Goal: Transaction & Acquisition: Purchase product/service

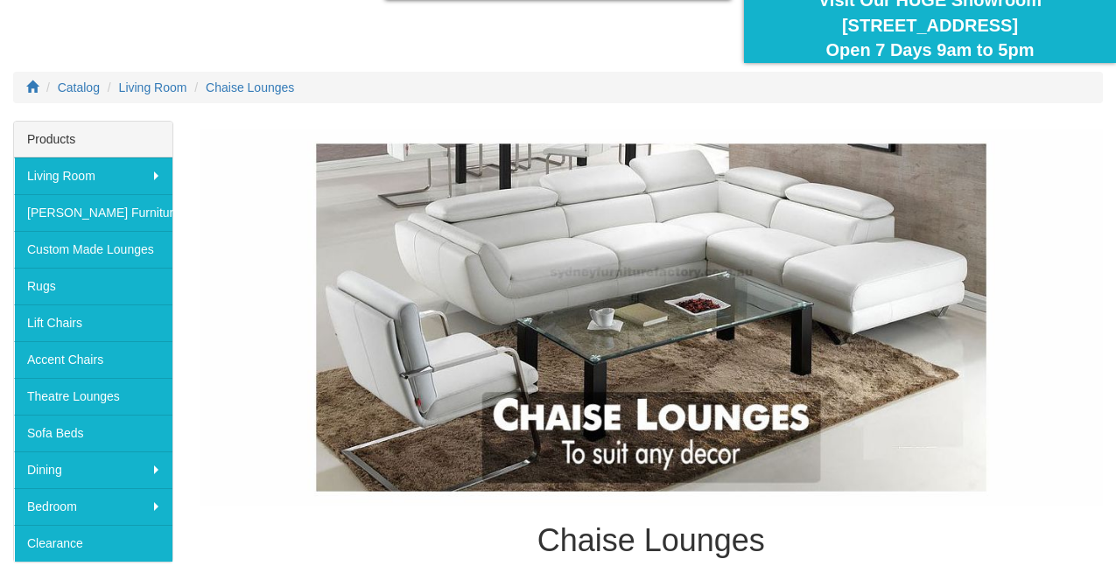
scroll to position [168, 0]
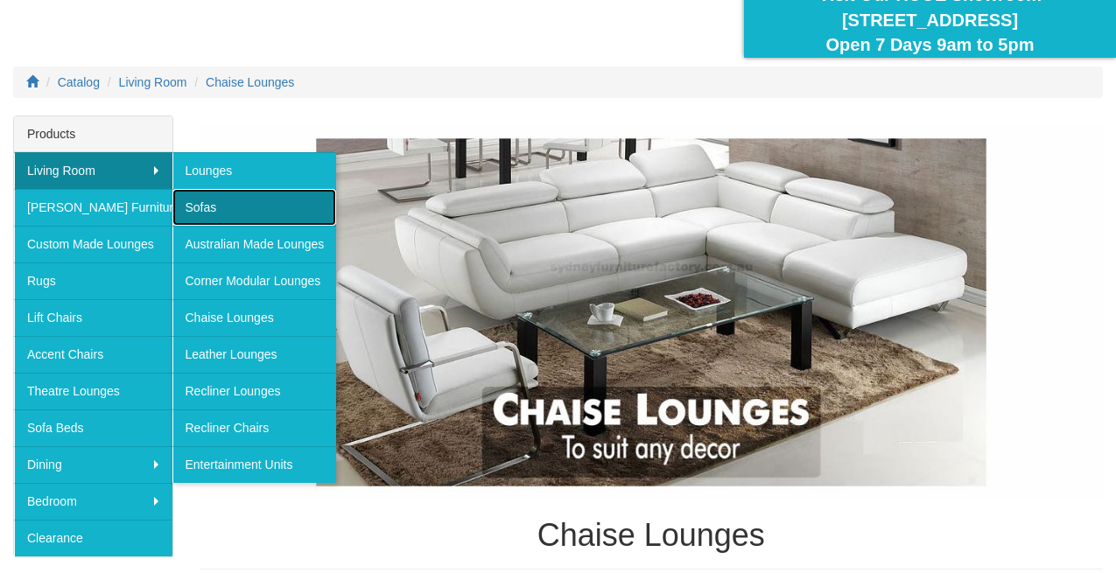
click at [209, 213] on link "Sofas" at bounding box center [254, 207] width 165 height 37
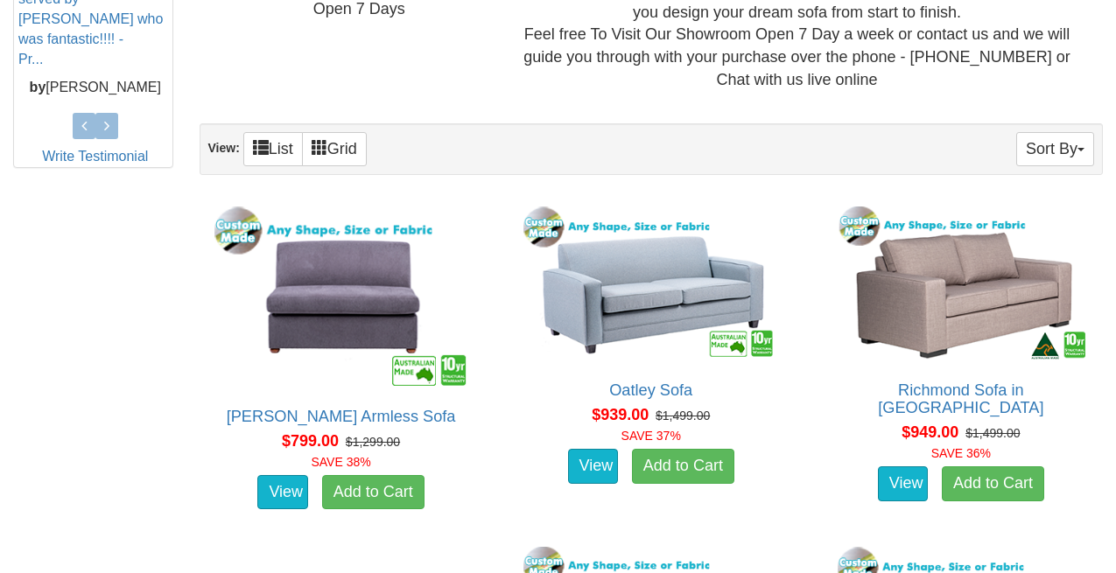
scroll to position [905, 0]
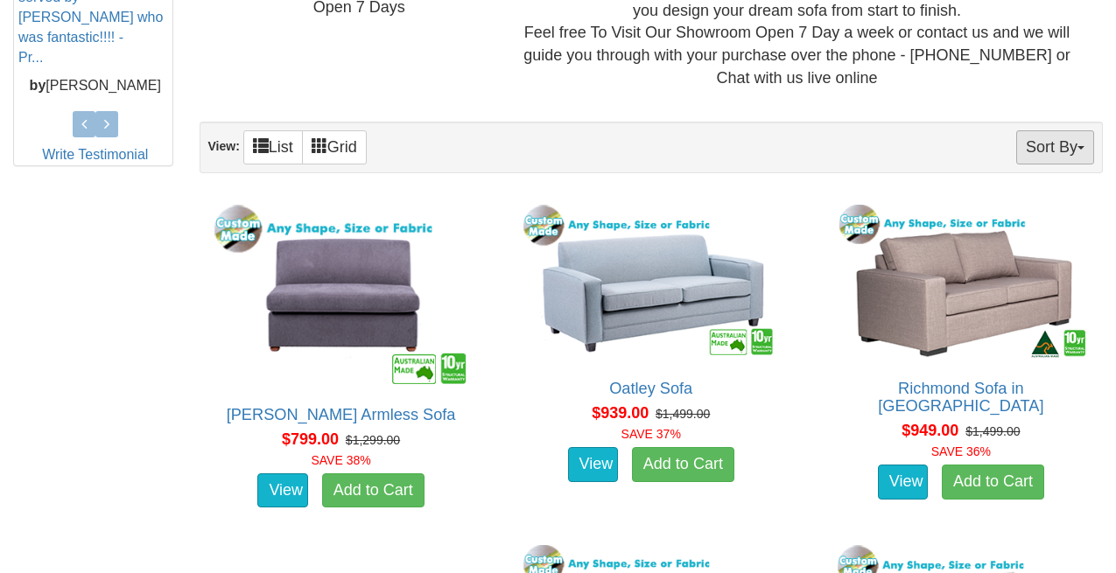
click at [1037, 150] on button "Sort By" at bounding box center [1055, 147] width 78 height 34
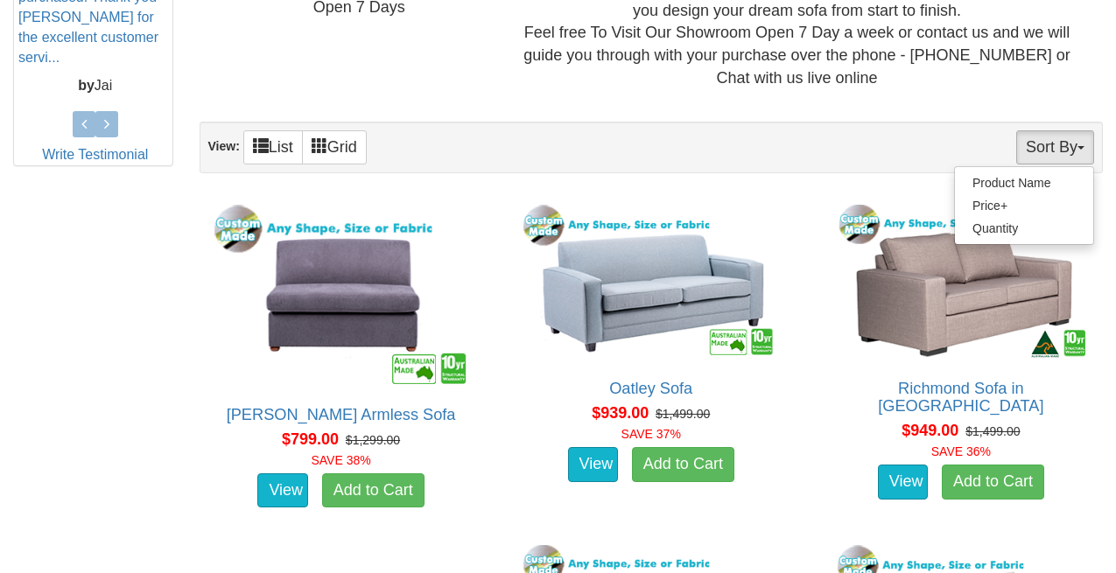
click at [795, 145] on div "Sort By Product Name Price+ Quantity View: List Grid" at bounding box center [652, 148] width 904 height 52
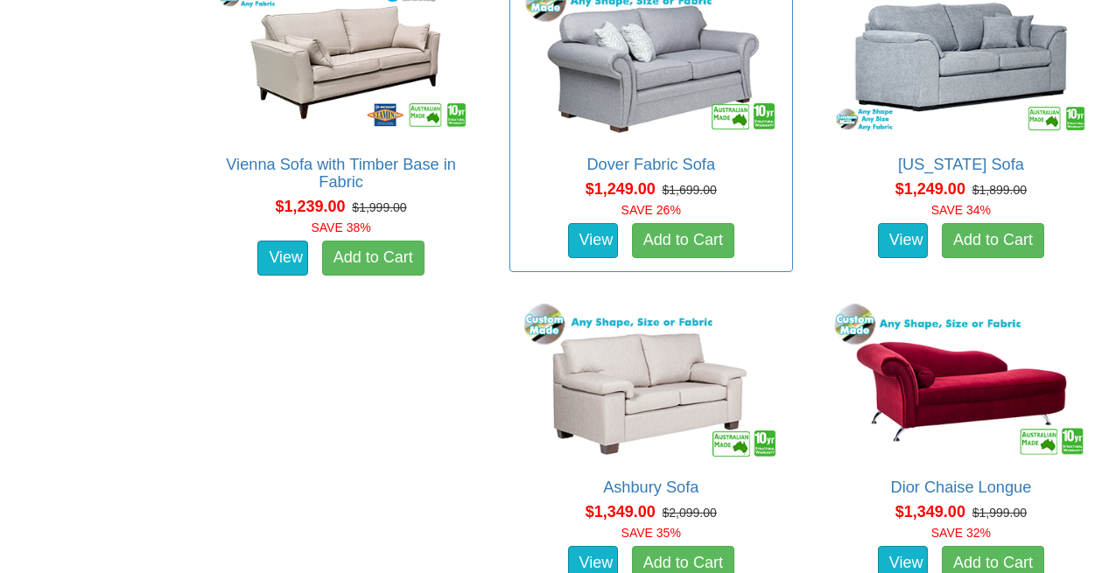
scroll to position [1799, 0]
